Goal: Task Accomplishment & Management: Manage account settings

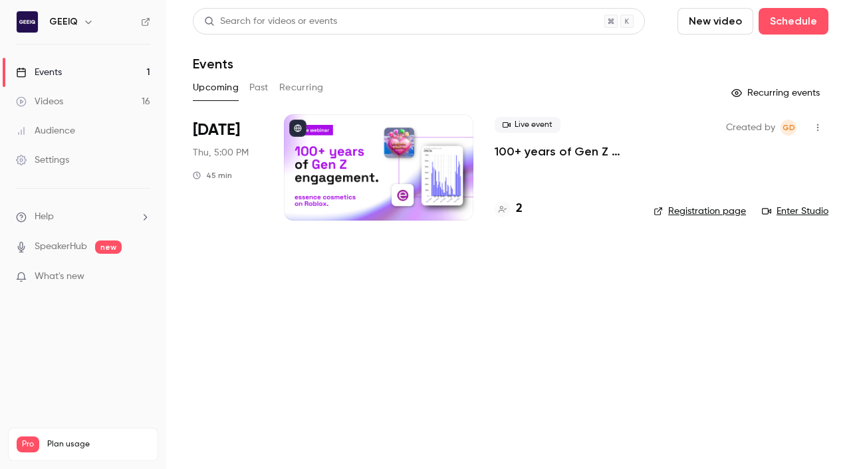
click at [502, 153] on p "100+ years of Gen Z engagement: essence cosmetics on Roblox" at bounding box center [564, 152] width 138 height 16
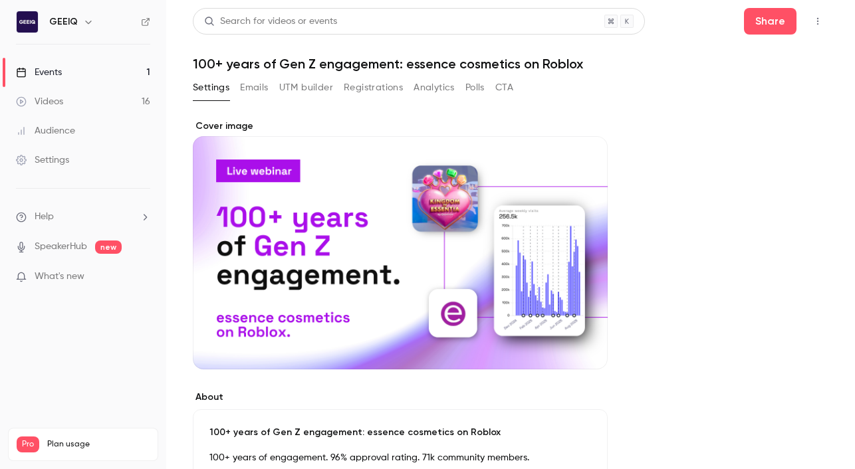
click at [355, 86] on button "Registrations" at bounding box center [373, 87] width 59 height 21
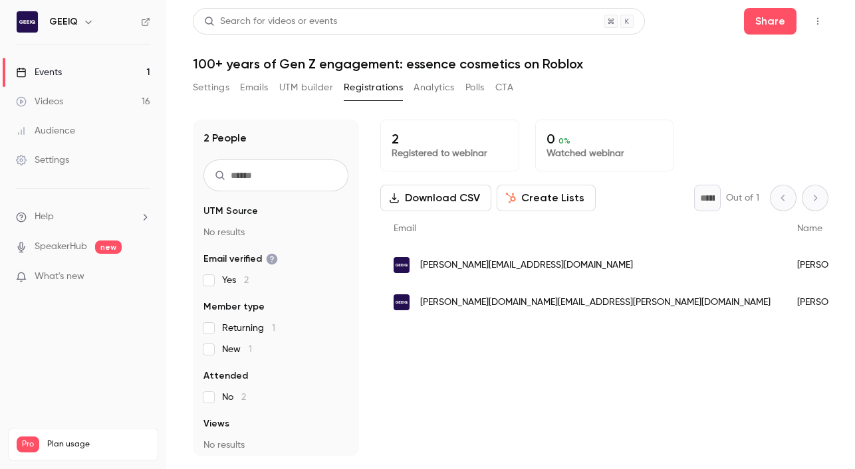
click at [706, 94] on div "Settings Emails UTM builder Registrations Analytics Polls CTA" at bounding box center [510, 90] width 635 height 27
click at [205, 94] on button "Settings" at bounding box center [211, 87] width 37 height 21
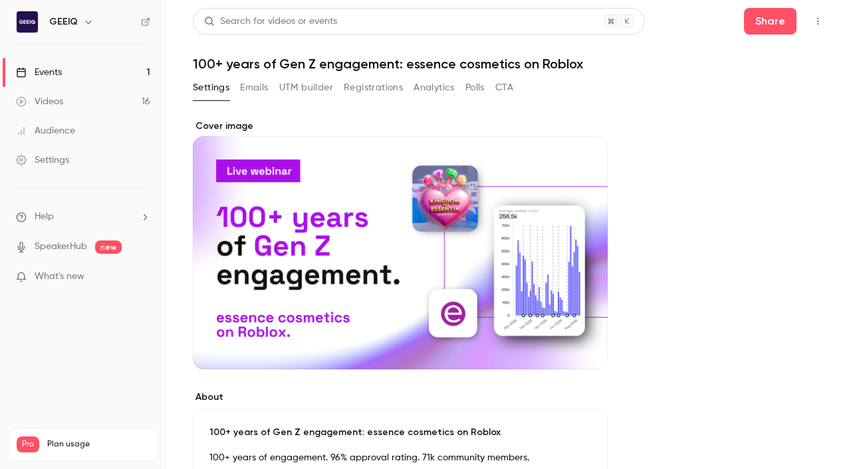
click at [754, 71] on h1 "100+ years of Gen Z engagement: essence cosmetics on Roblox" at bounding box center [510, 64] width 635 height 16
click at [309, 90] on button "UTM builder" at bounding box center [306, 87] width 54 height 21
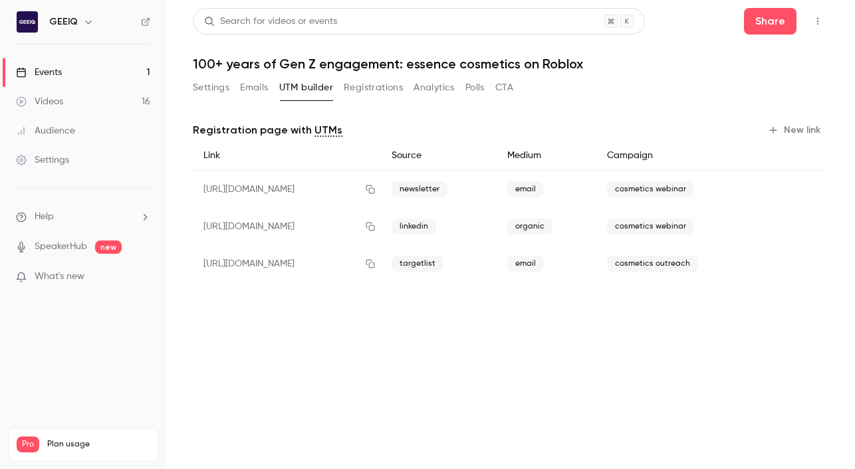
click at [425, 88] on button "Analytics" at bounding box center [433, 87] width 41 height 21
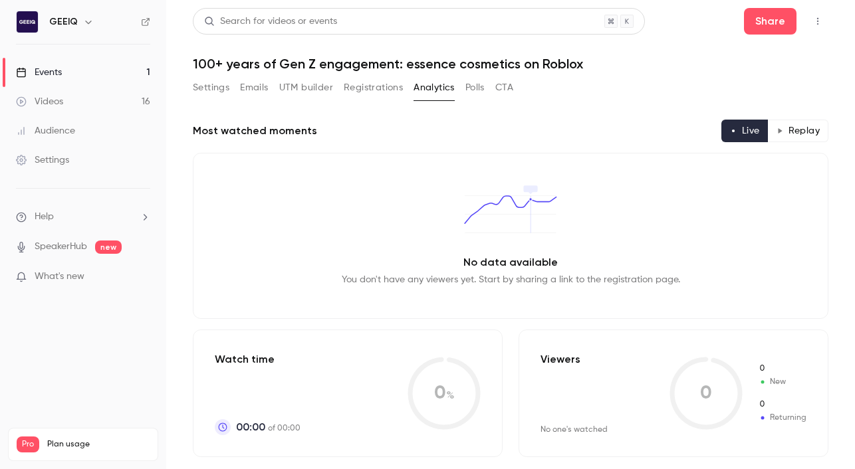
click at [272, 86] on div "Settings Emails UTM builder Registrations Analytics Polls CTA" at bounding box center [353, 87] width 320 height 21
click at [275, 85] on div "Settings Emails UTM builder Registrations Analytics Polls CTA" at bounding box center [353, 87] width 320 height 21
click at [279, 86] on div "Settings Emails UTM builder Registrations Analytics Polls CTA" at bounding box center [353, 87] width 320 height 21
click at [305, 88] on button "UTM builder" at bounding box center [306, 87] width 54 height 21
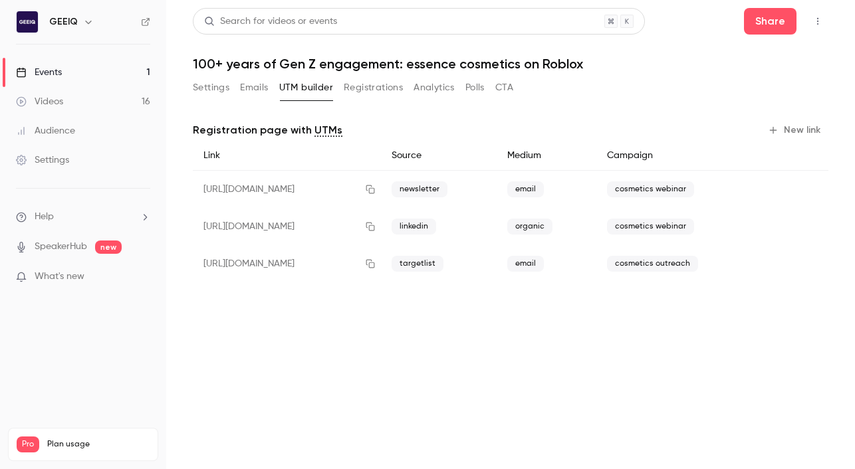
click at [227, 90] on button "Settings" at bounding box center [211, 87] width 37 height 21
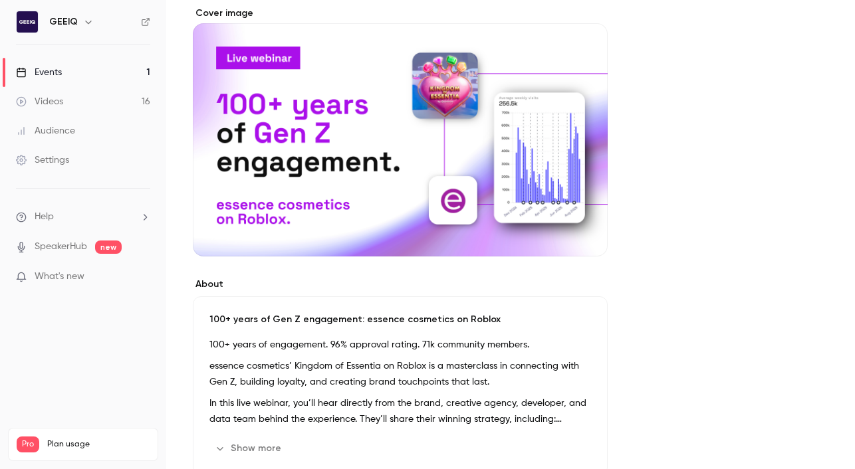
scroll to position [142, 0]
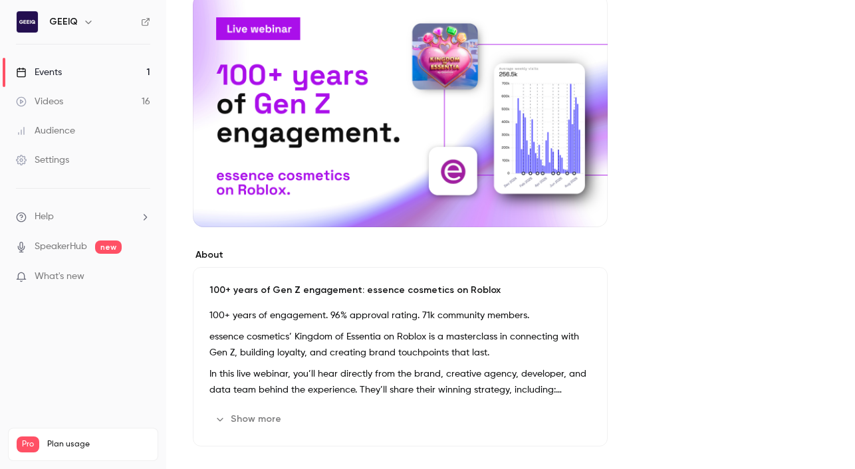
click at [423, 312] on p "100+ years of engagement. 96% approval rating. 71k community members." at bounding box center [400, 316] width 382 height 16
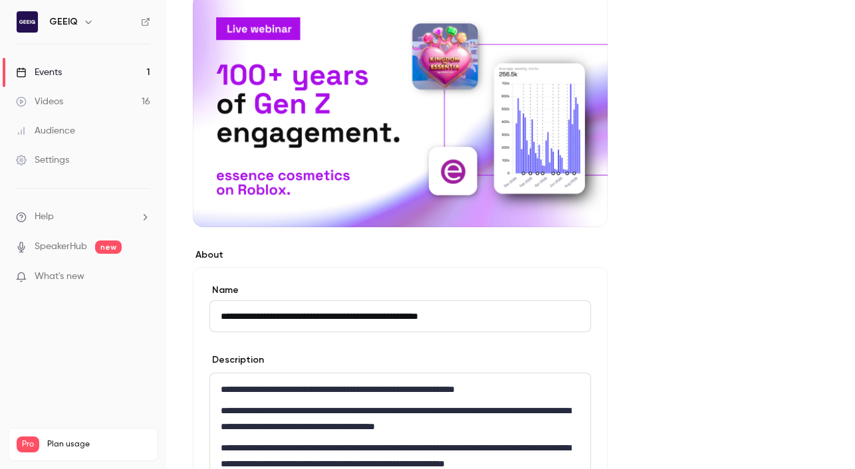
click at [435, 390] on p "**********" at bounding box center [400, 390] width 359 height 16
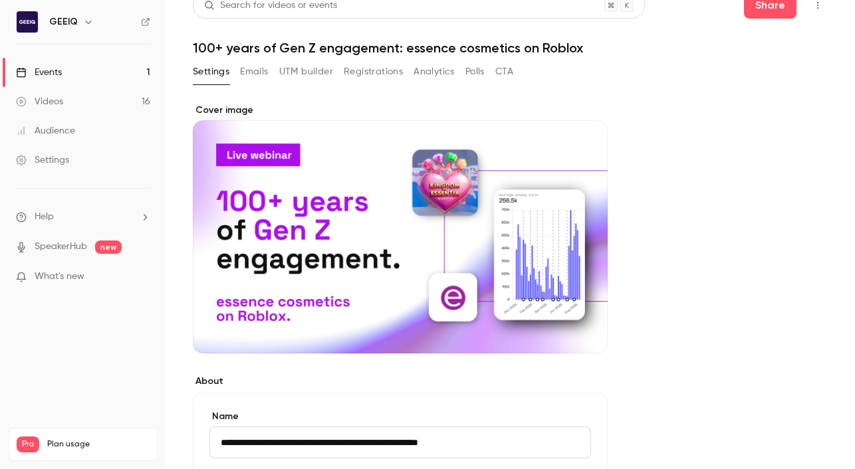
scroll to position [0, 0]
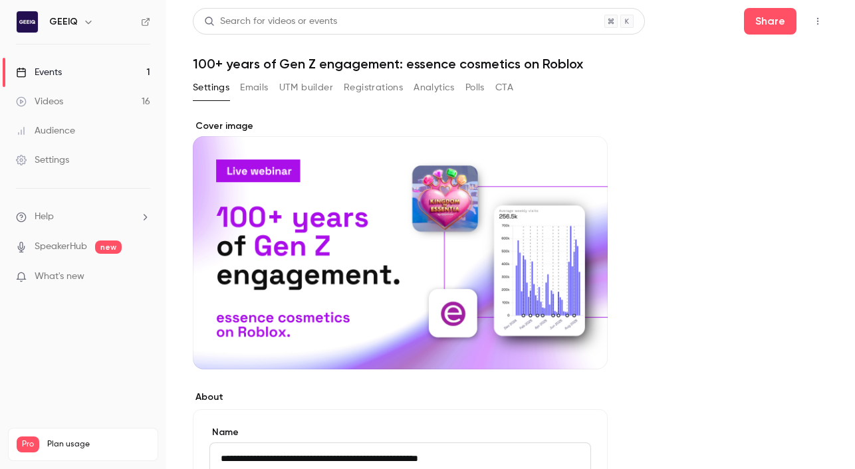
click at [703, 90] on div "Settings Emails UTM builder Registrations Analytics Polls CTA" at bounding box center [510, 90] width 635 height 27
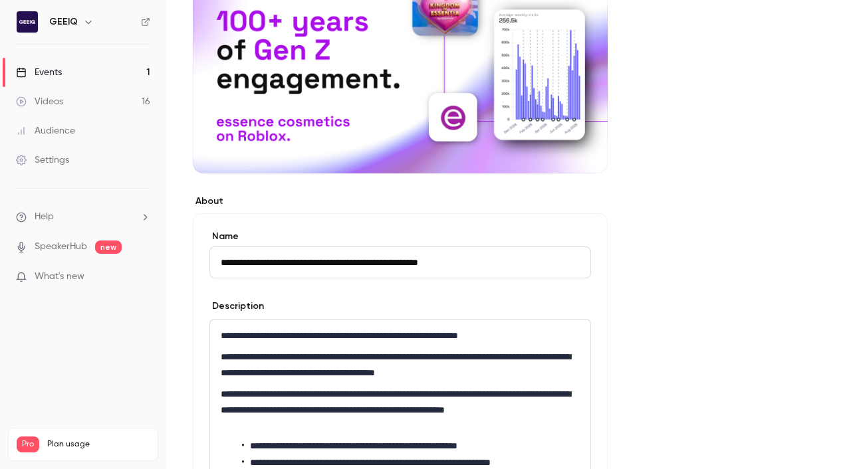
scroll to position [654, 0]
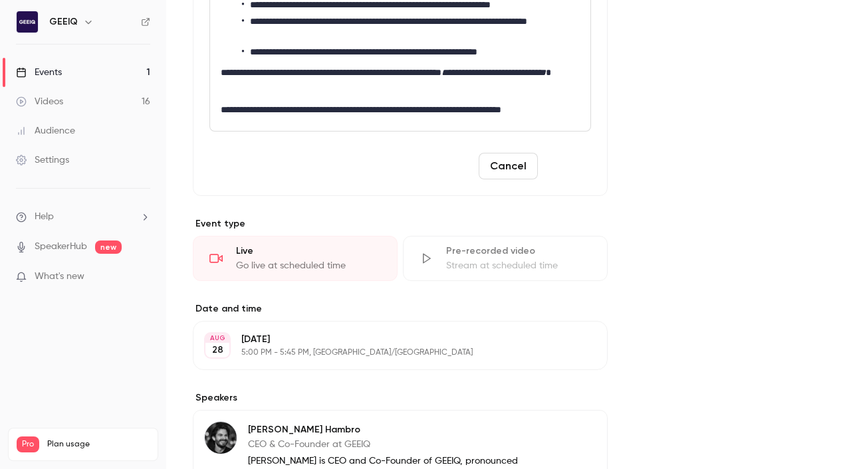
click at [577, 163] on button "Save" at bounding box center [567, 166] width 48 height 27
